Goal: Transaction & Acquisition: Purchase product/service

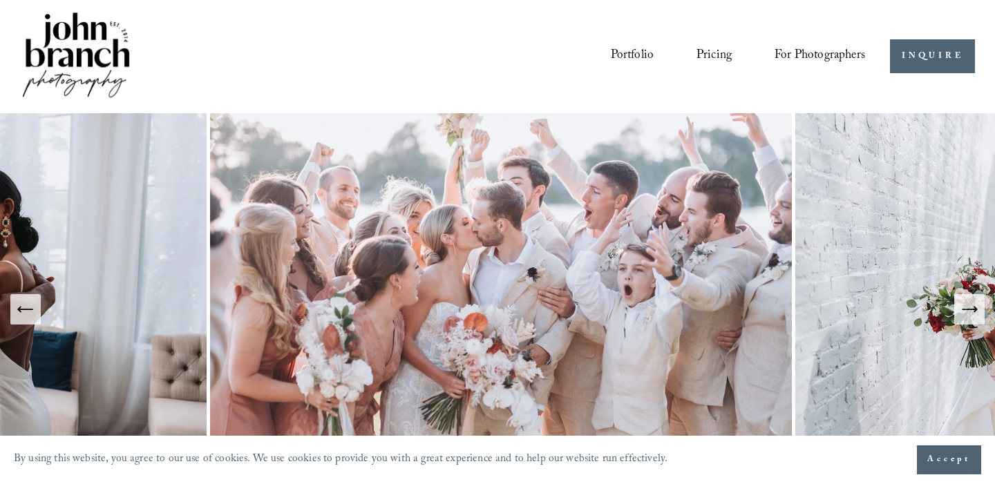
click at [716, 65] on link "Pricing" at bounding box center [713, 57] width 35 height 26
click at [712, 52] on link "Pricing" at bounding box center [713, 57] width 35 height 26
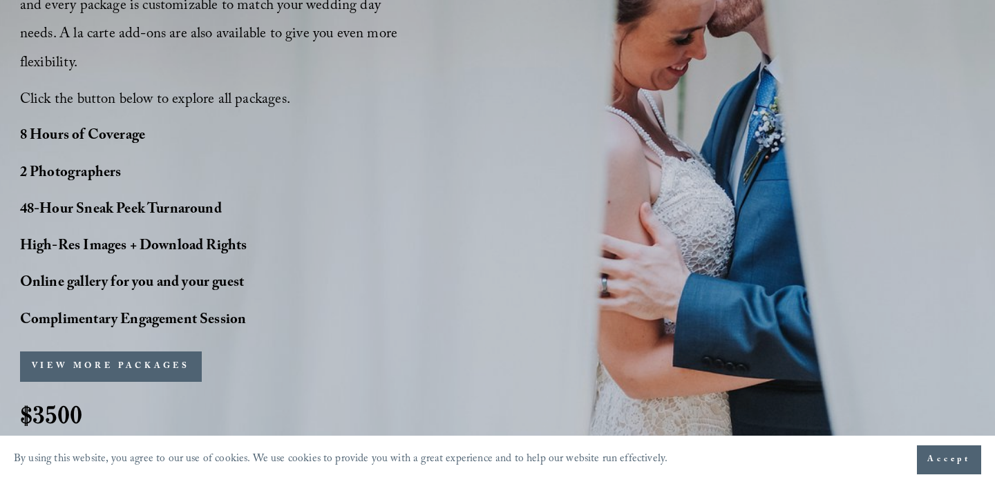
scroll to position [1231, 0]
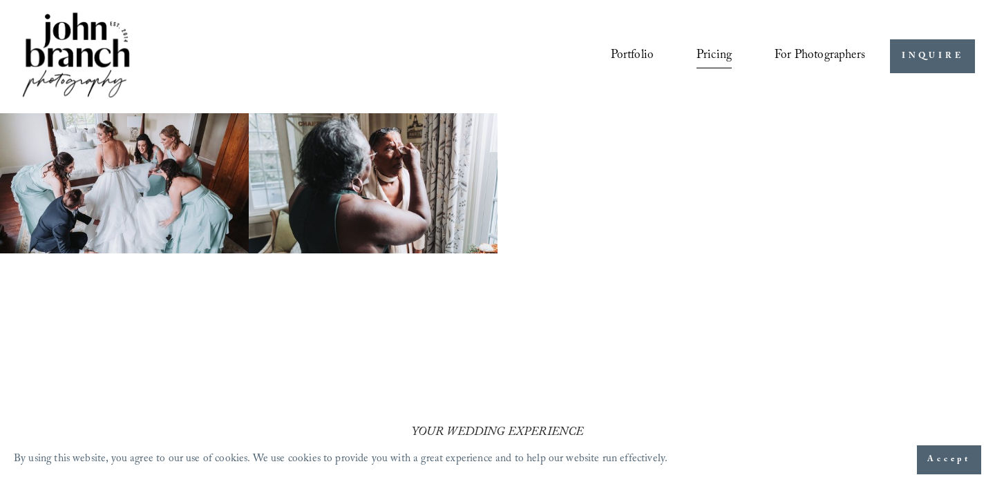
click at [614, 55] on link "Portfolio" at bounding box center [633, 57] width 44 height 26
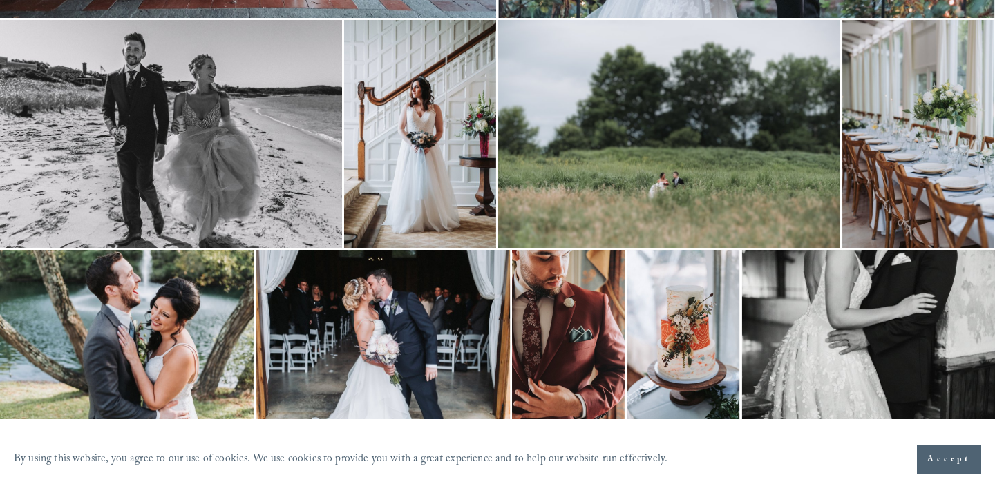
scroll to position [4002, 0]
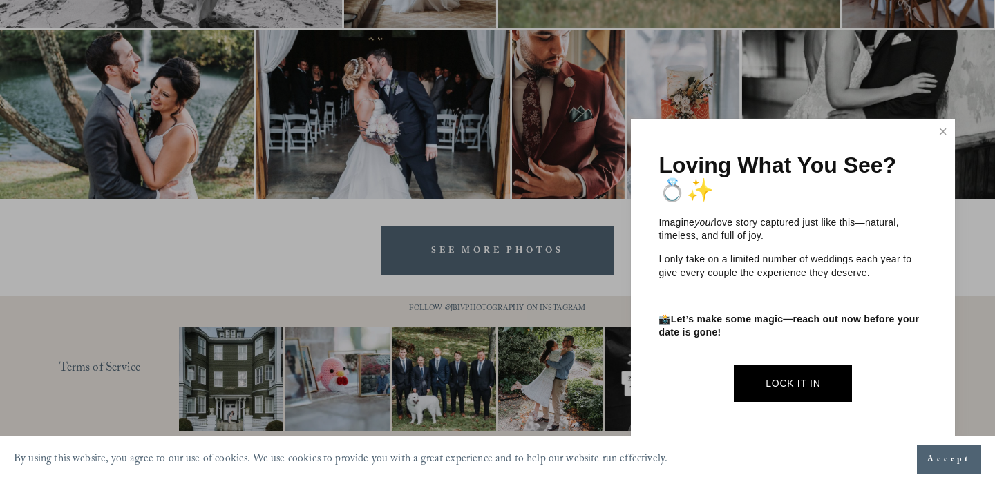
click at [925, 128] on div "Loving What You See? 💍✨ Imagine your love story captured just like this—natural…" at bounding box center [793, 281] width 324 height 325
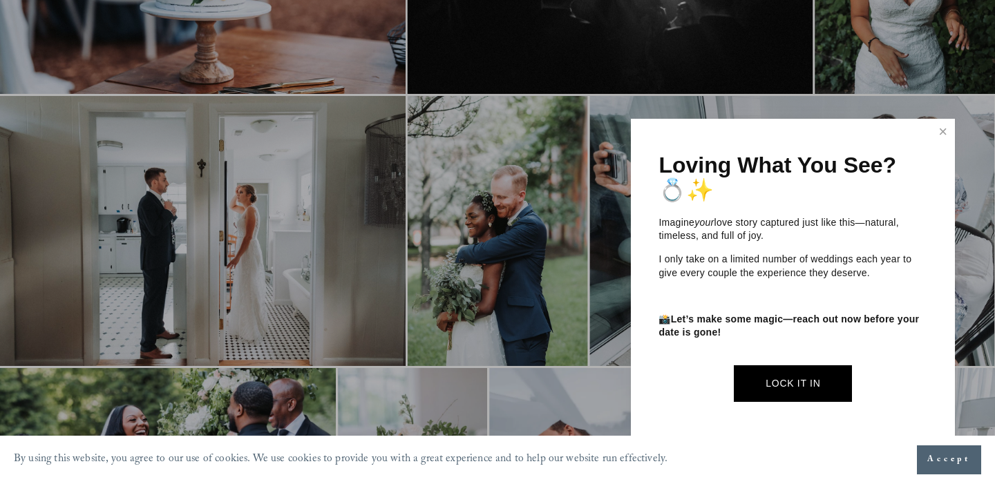
scroll to position [146, 0]
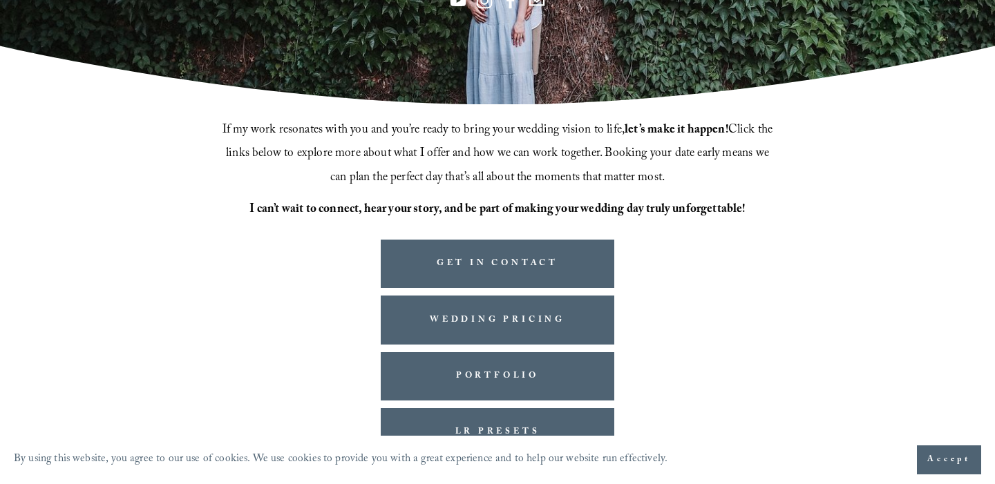
scroll to position [372, 0]
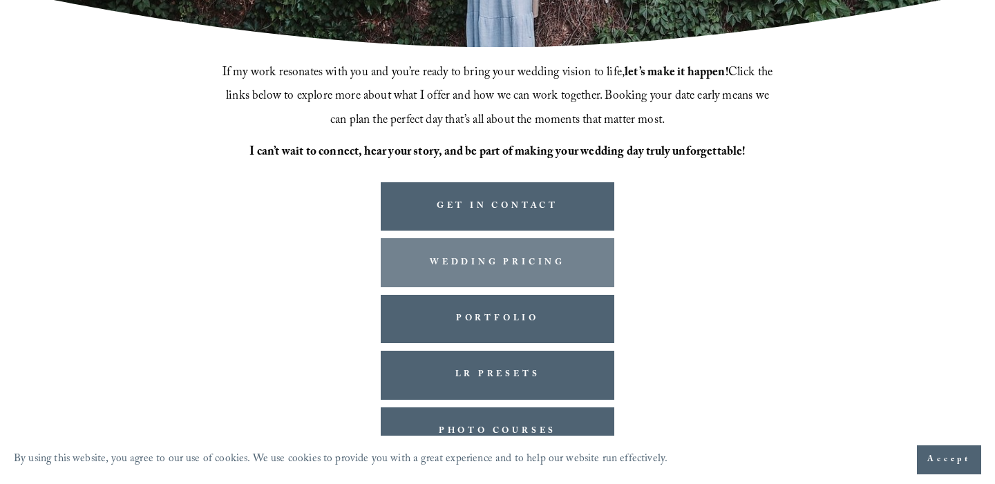
click at [545, 275] on link "WEDDING PRICING" at bounding box center [497, 262] width 233 height 48
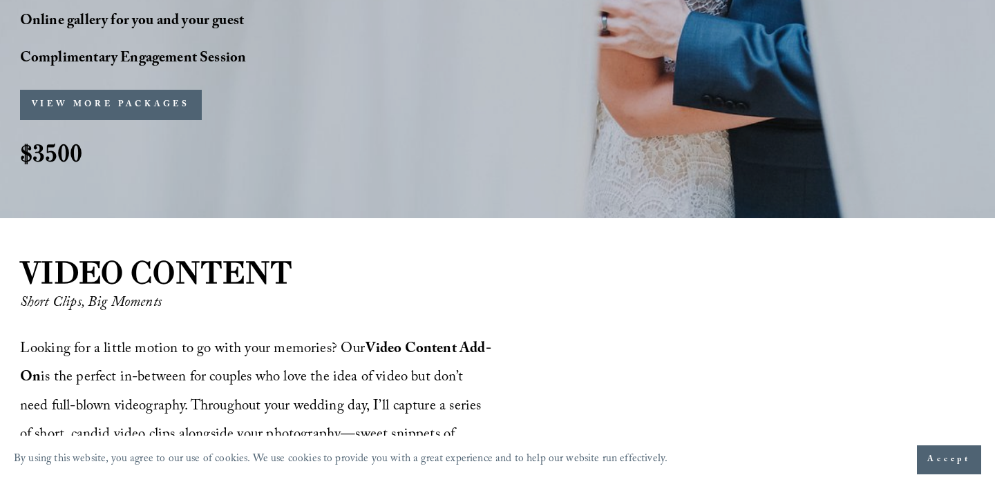
scroll to position [1441, 0]
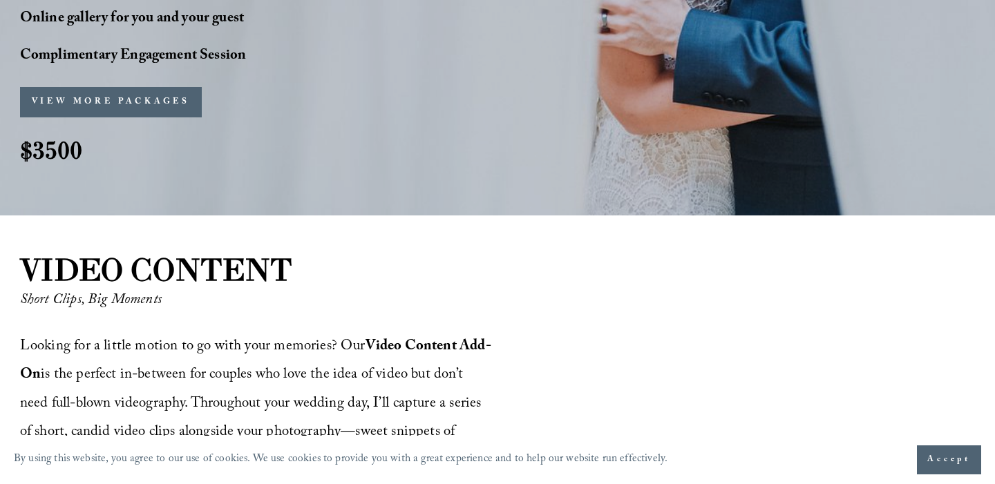
click at [122, 87] on button "VIEW MORE PACKAGES" at bounding box center [111, 102] width 182 height 30
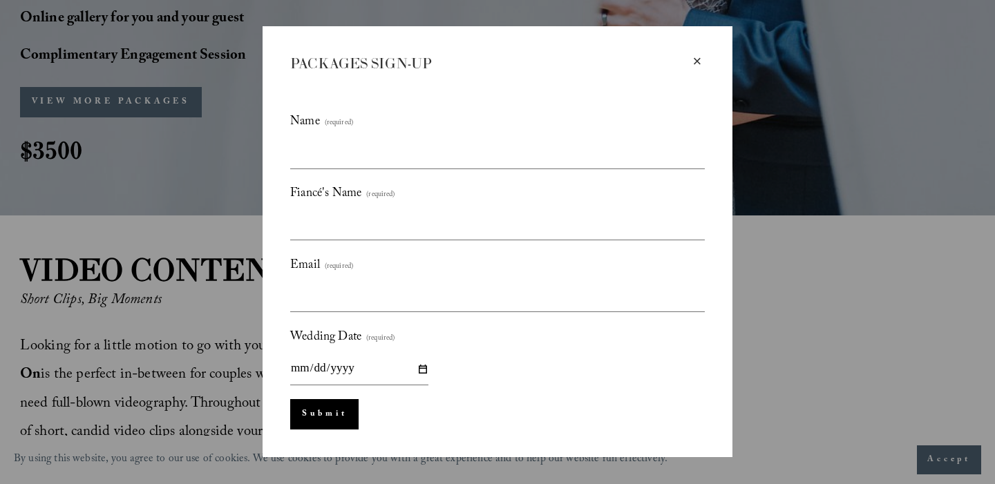
click at [693, 61] on div "×" at bounding box center [696, 61] width 15 height 15
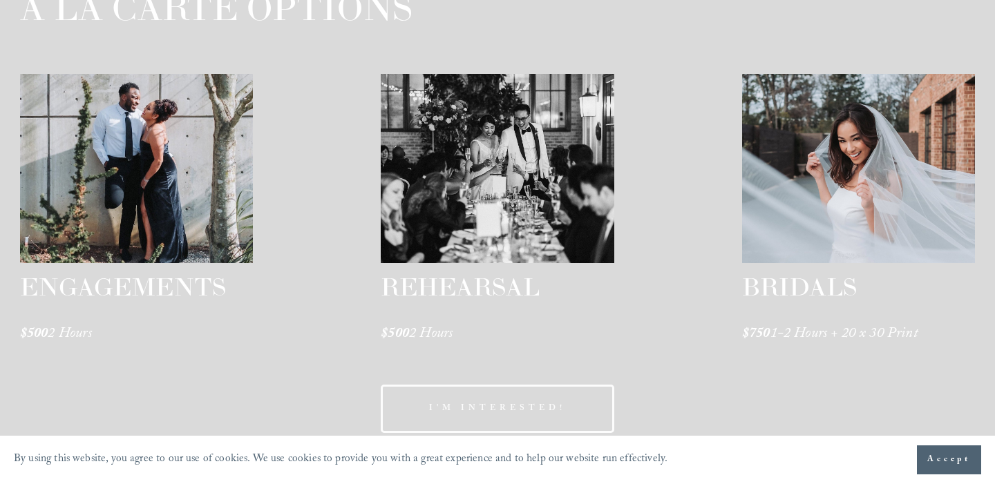
scroll to position [2265, 0]
